Goal: Navigation & Orientation: Find specific page/section

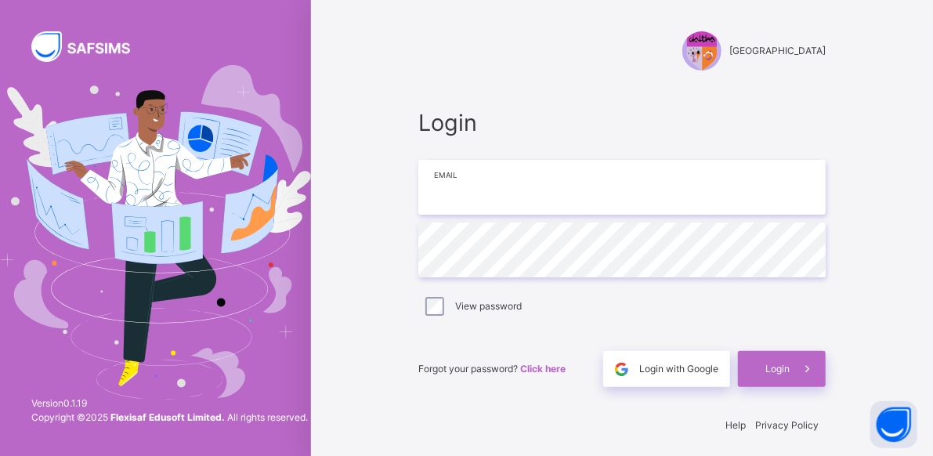
click at [588, 191] on input "email" at bounding box center [621, 187] width 407 height 55
type input "**********"
click at [3, 379] on div at bounding box center [155, 232] width 311 height 464
click at [38, 423] on div "Version 0.1.19 Copyright © 2025 Flexisaf Edusoft Limited. All rights reserved." at bounding box center [169, 410] width 277 height 28
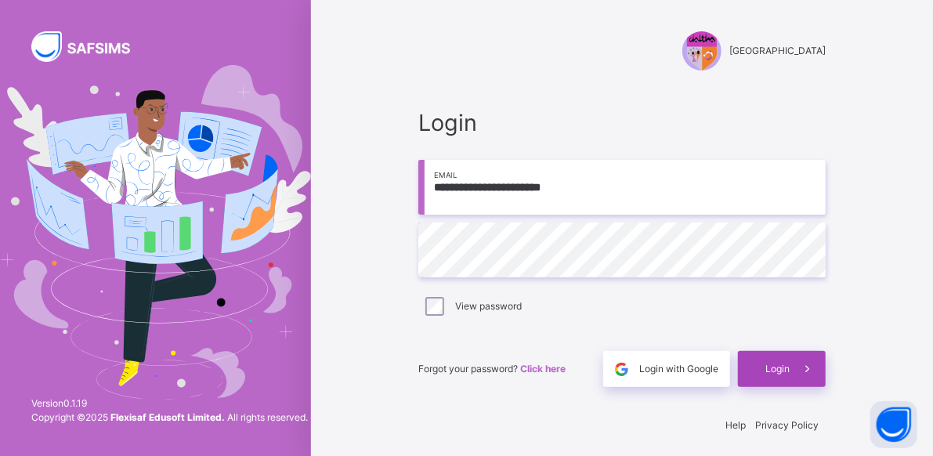
click at [790, 368] on span "Login" at bounding box center [777, 369] width 24 height 14
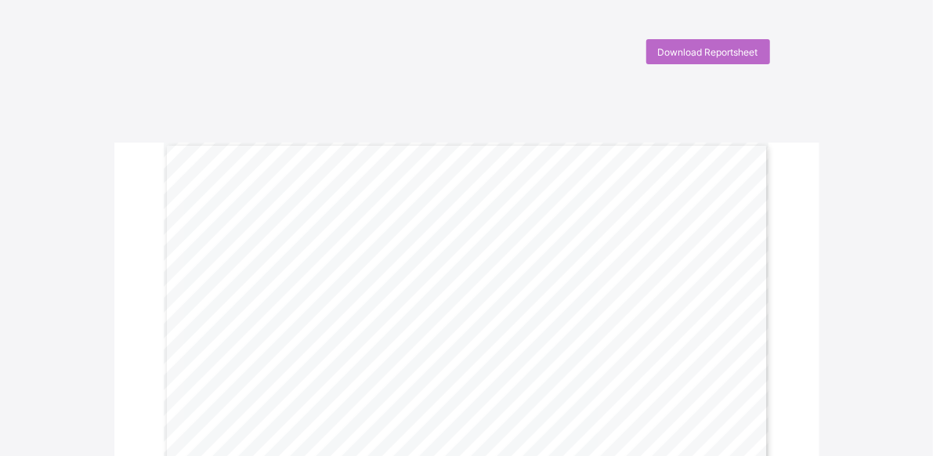
scroll to position [1, 0]
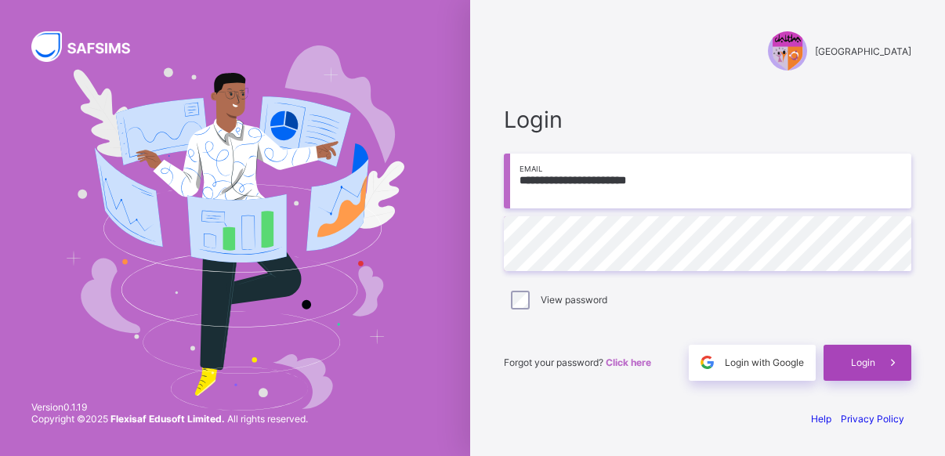
click at [866, 371] on div "Login" at bounding box center [867, 363] width 88 height 36
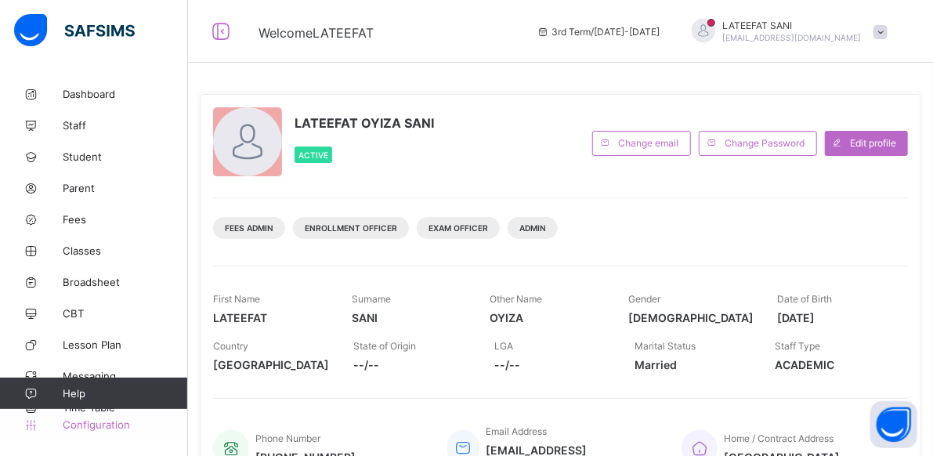
click at [110, 418] on link "Configuration" at bounding box center [93, 424] width 187 height 31
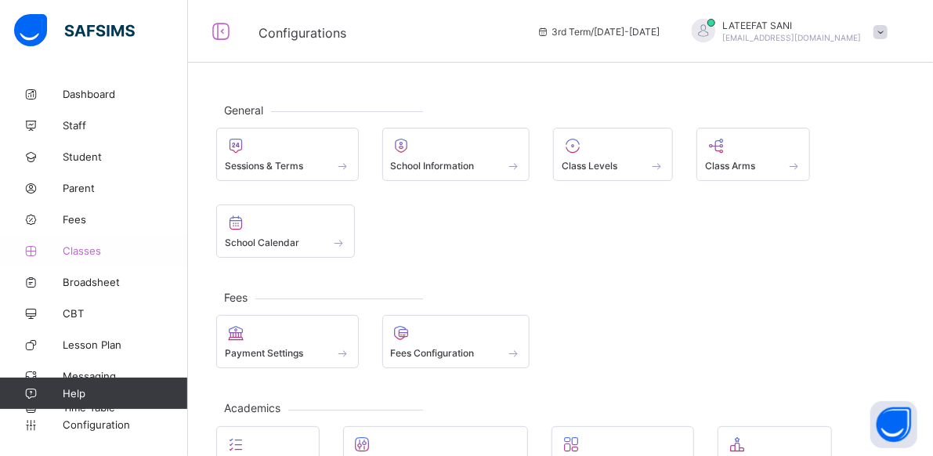
click at [78, 248] on span "Classes" at bounding box center [125, 250] width 125 height 13
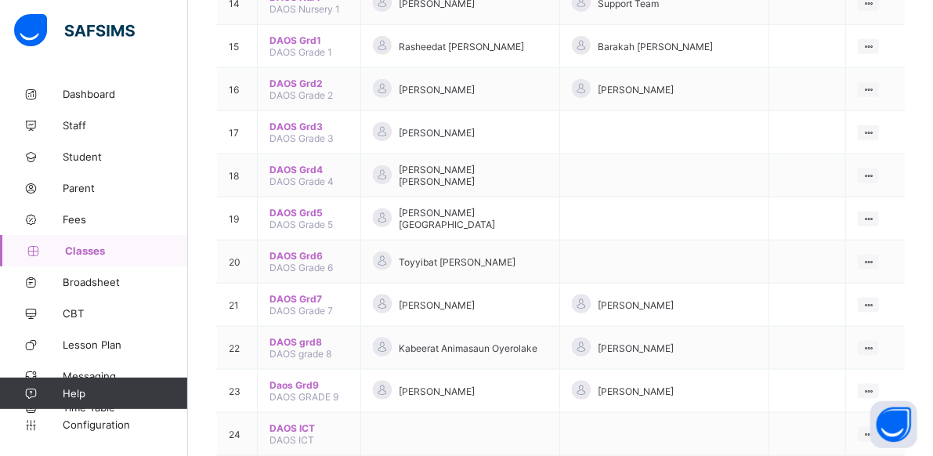
scroll to position [822, 0]
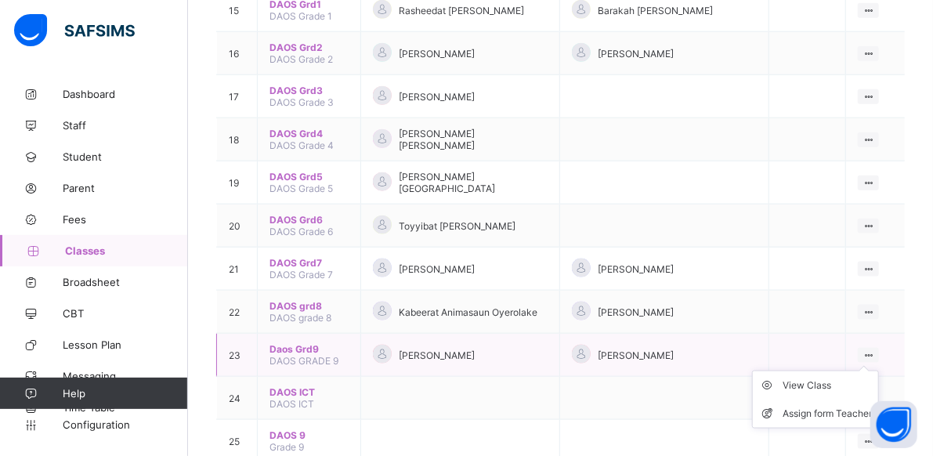
click at [879, 371] on ul "View Class Assign form Teacher" at bounding box center [815, 400] width 127 height 58
click at [802, 378] on div "View Class" at bounding box center [827, 386] width 89 height 16
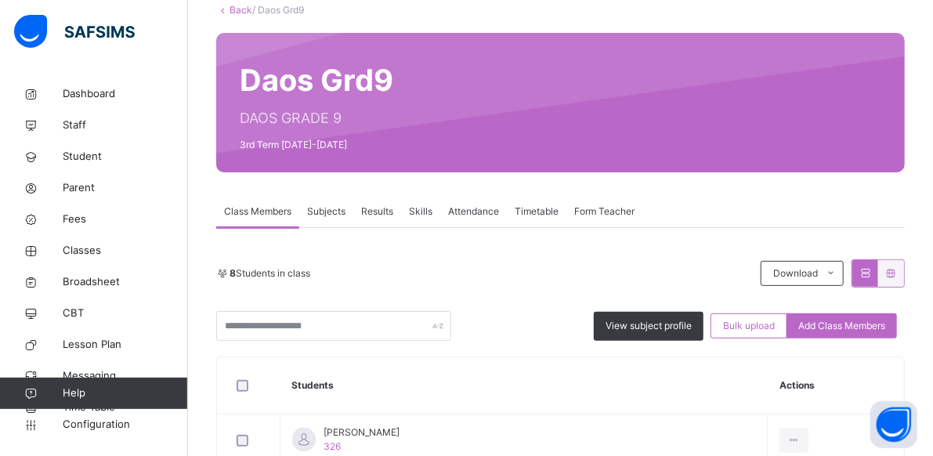
scroll to position [90, 0]
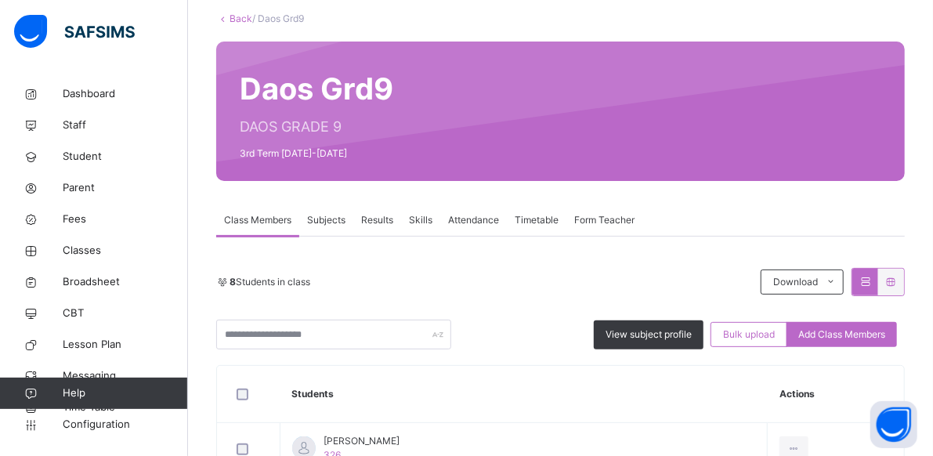
click at [347, 228] on div "Subjects" at bounding box center [326, 219] width 54 height 31
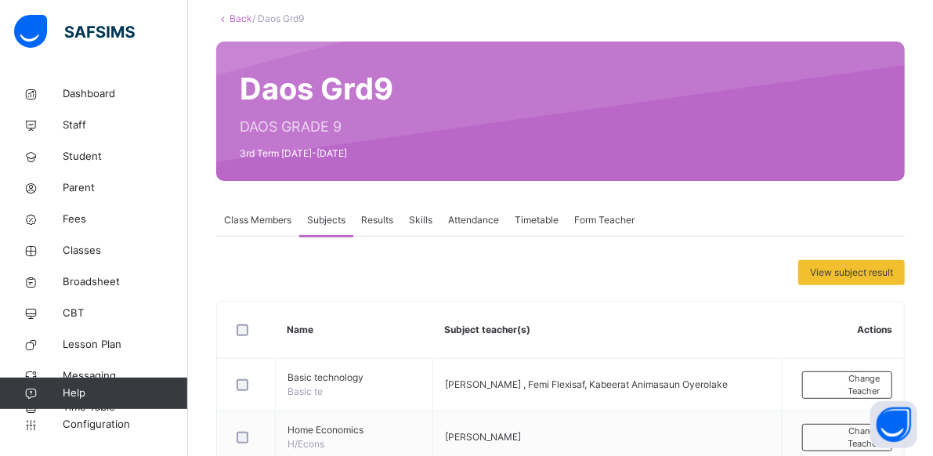
click at [289, 223] on span "Class Members" at bounding box center [257, 220] width 67 height 14
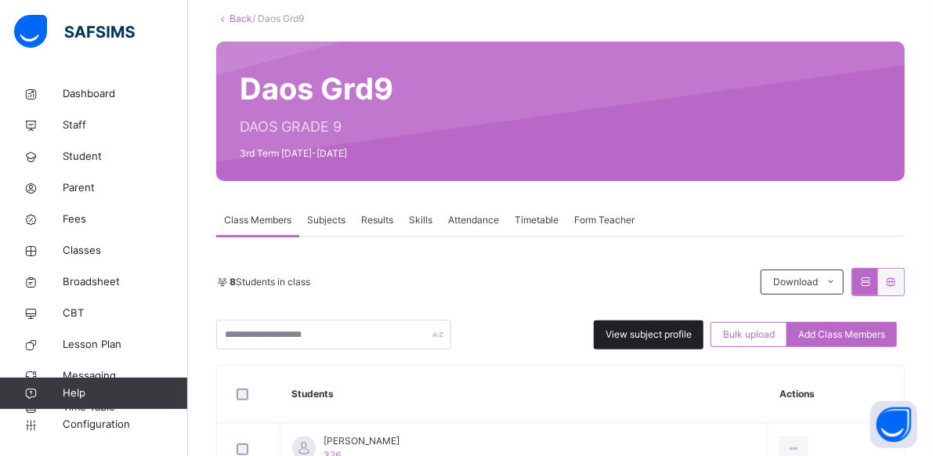
click at [632, 327] on span "View subject profile" at bounding box center [649, 334] width 86 height 14
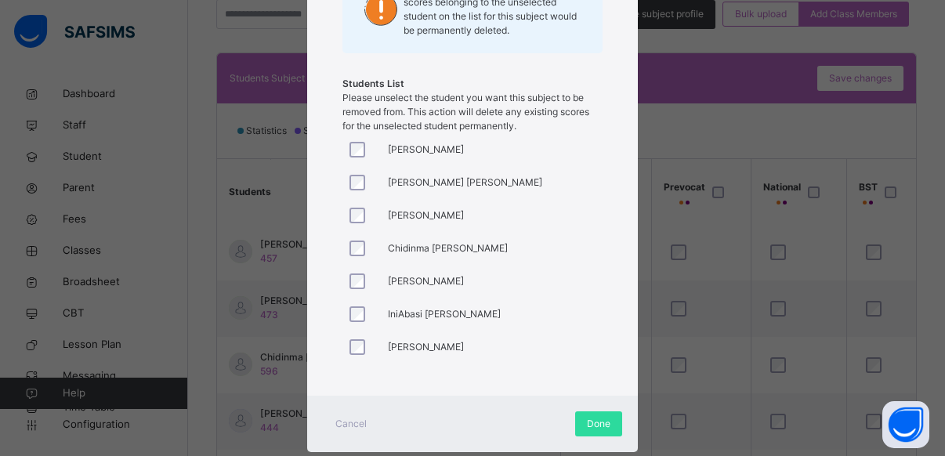
scroll to position [28, 0]
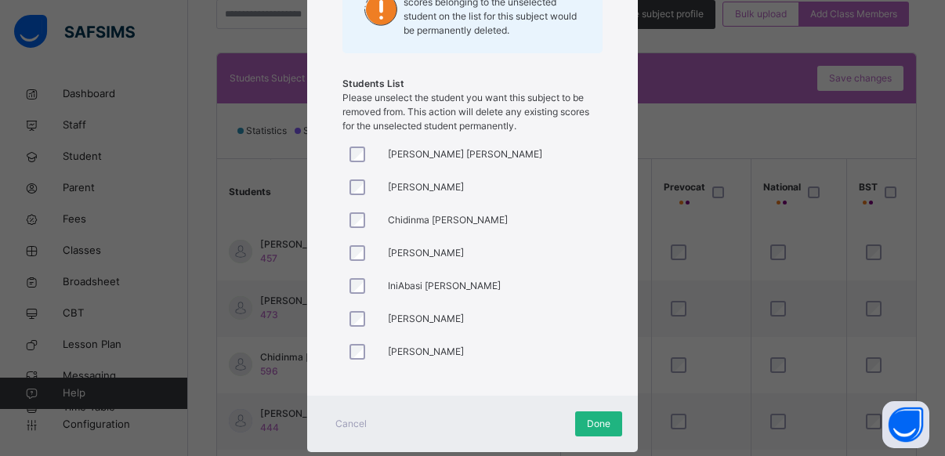
click at [592, 418] on span "Done" at bounding box center [599, 424] width 24 height 14
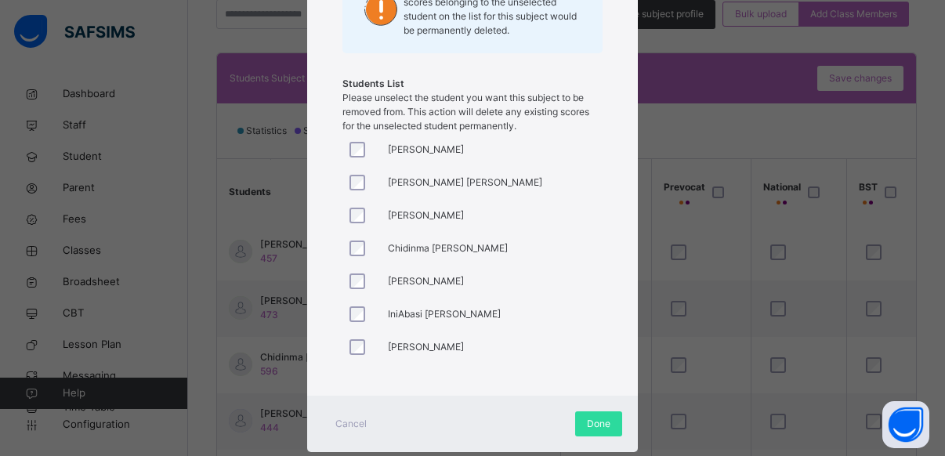
click at [392, 199] on div "Al Mustafa Jibril" at bounding box center [402, 215] width 121 height 33
click at [361, 219] on div at bounding box center [361, 216] width 30 height 16
